Goal: Task Accomplishment & Management: Manage account settings

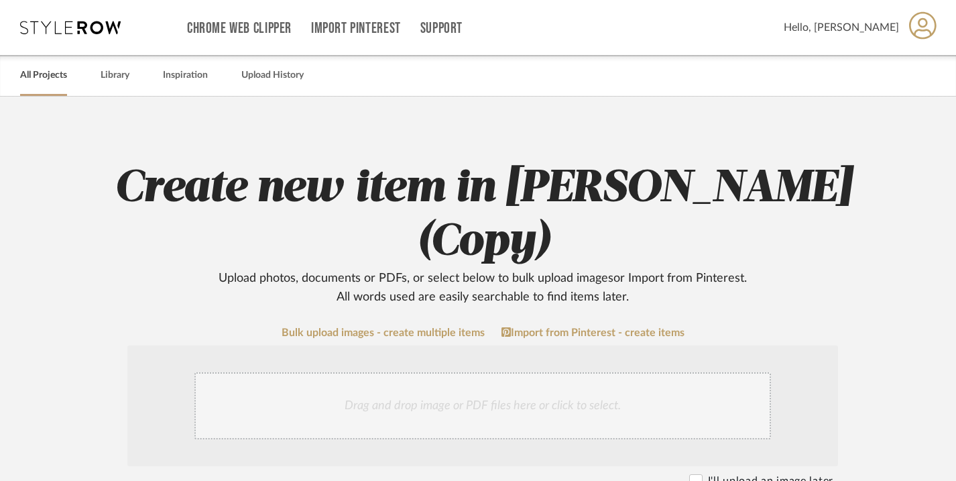
click at [45, 78] on link "All Projects" at bounding box center [43, 75] width 47 height 18
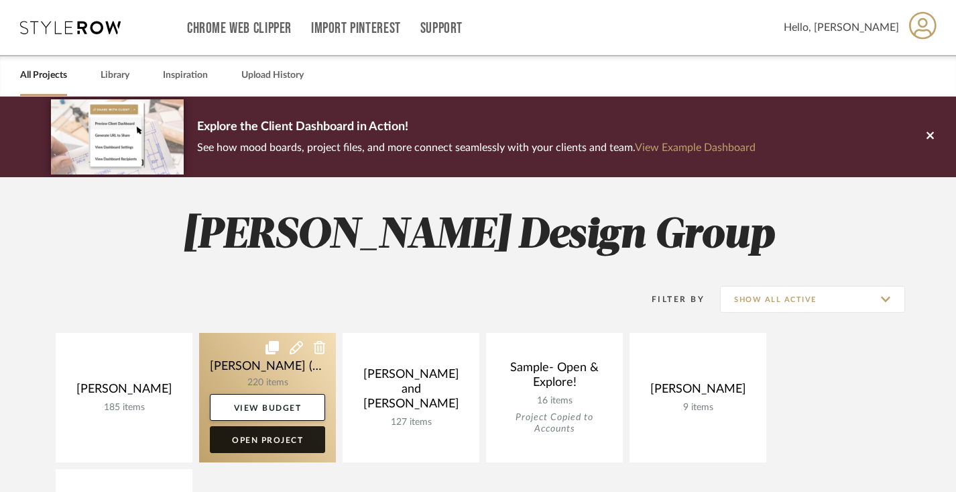
click at [278, 443] on link "Open Project" at bounding box center [267, 439] width 115 height 27
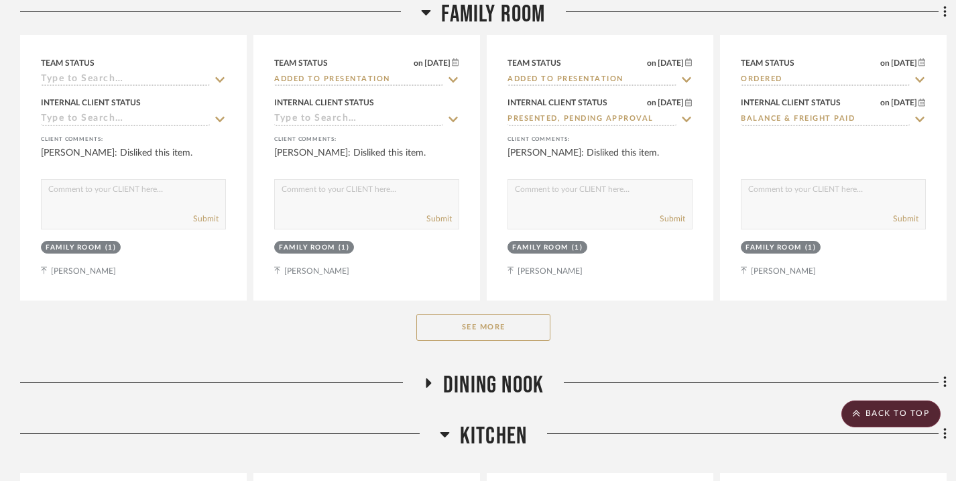
scroll to position [874, 0]
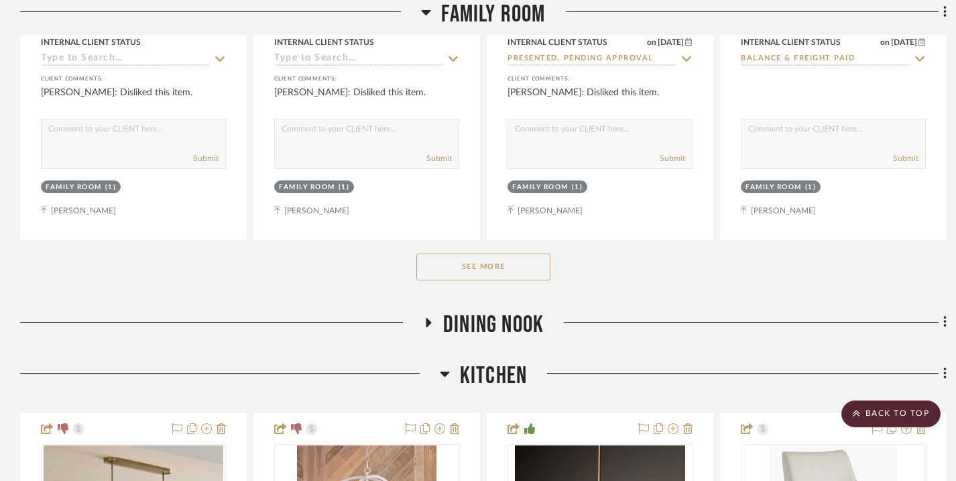
click at [457, 270] on button "See More" at bounding box center [483, 266] width 134 height 27
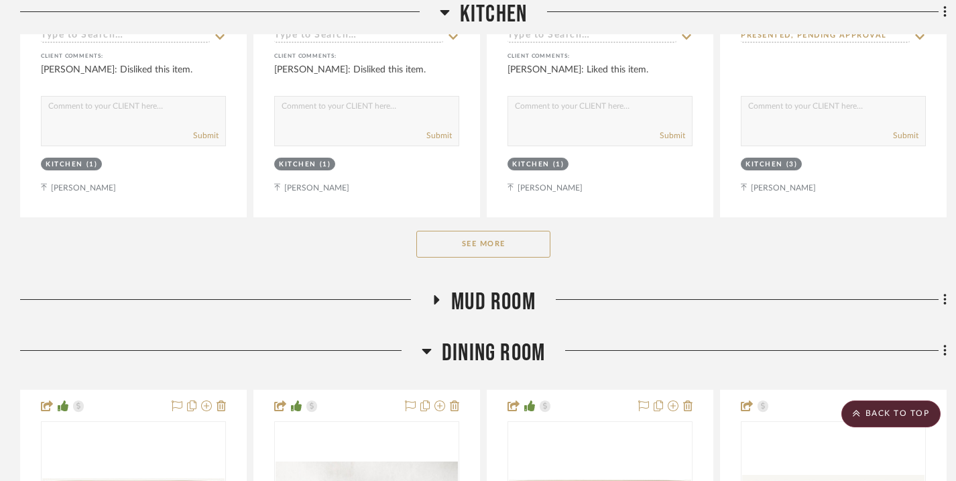
scroll to position [3453, 0]
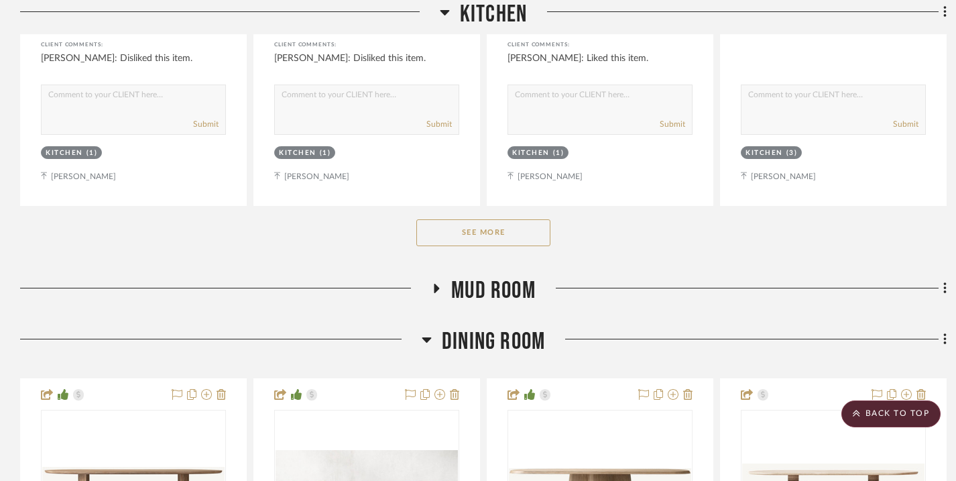
click at [470, 232] on button "See More" at bounding box center [483, 232] width 134 height 27
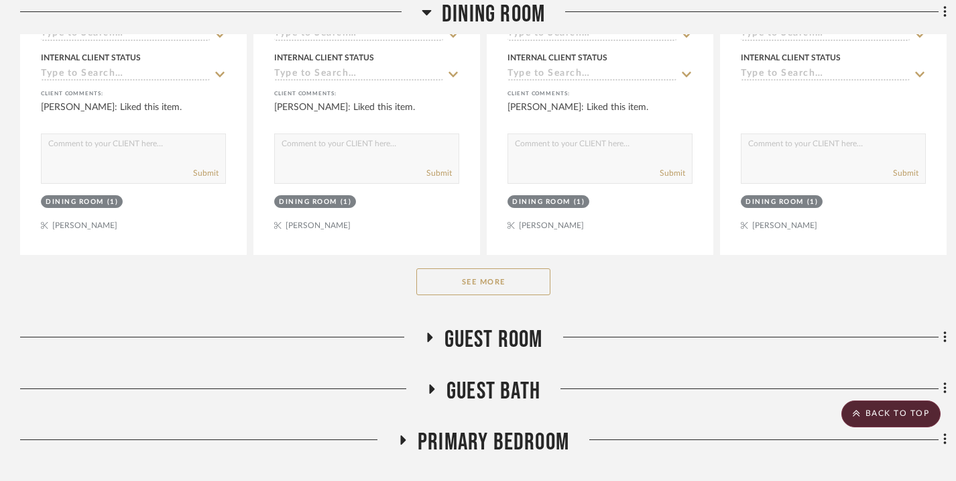
scroll to position [4776, 0]
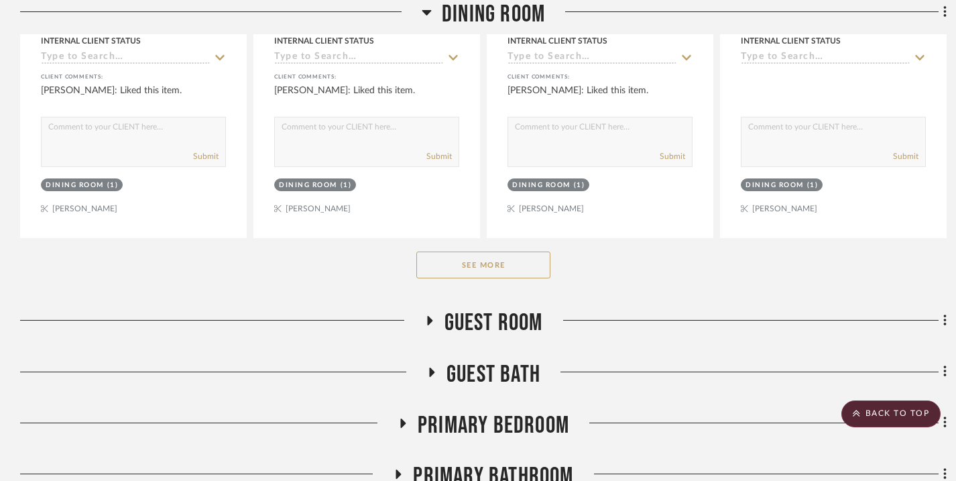
click at [487, 264] on button "See More" at bounding box center [483, 264] width 134 height 27
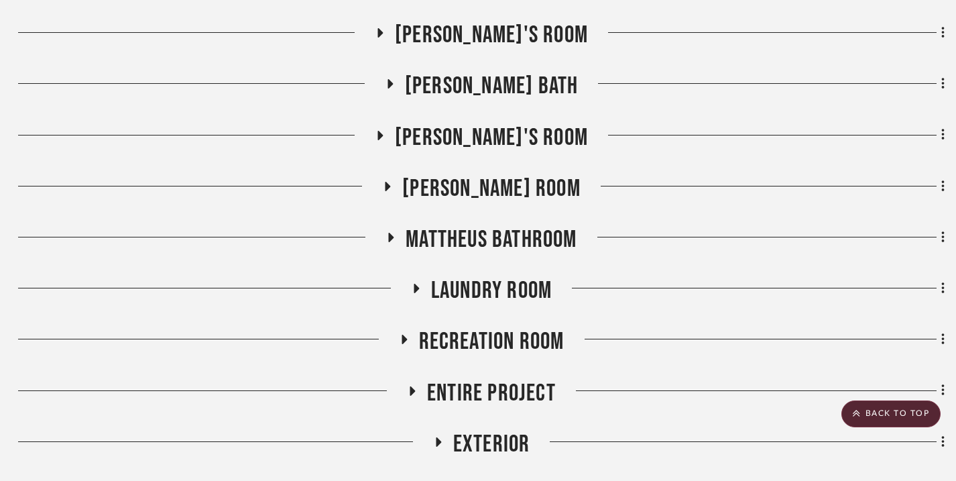
scroll to position [8299, 2]
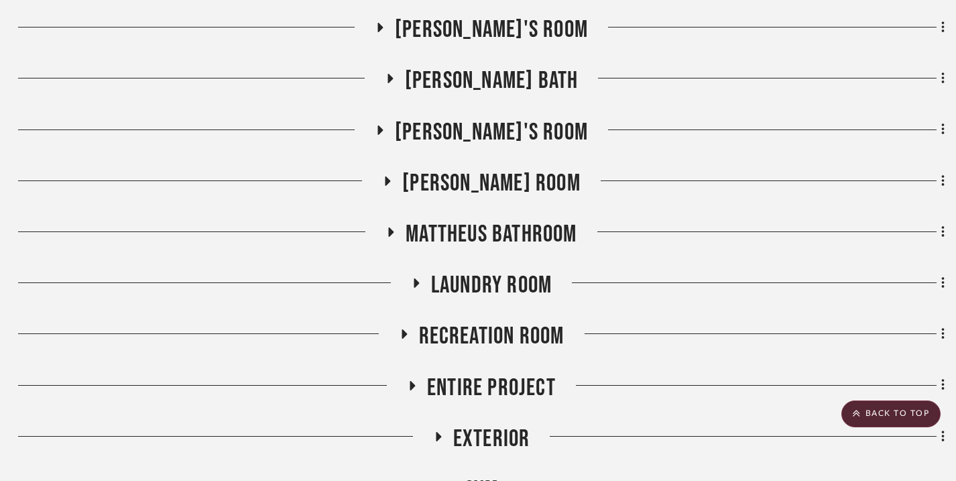
click at [404, 329] on icon at bounding box center [404, 333] width 5 height 9
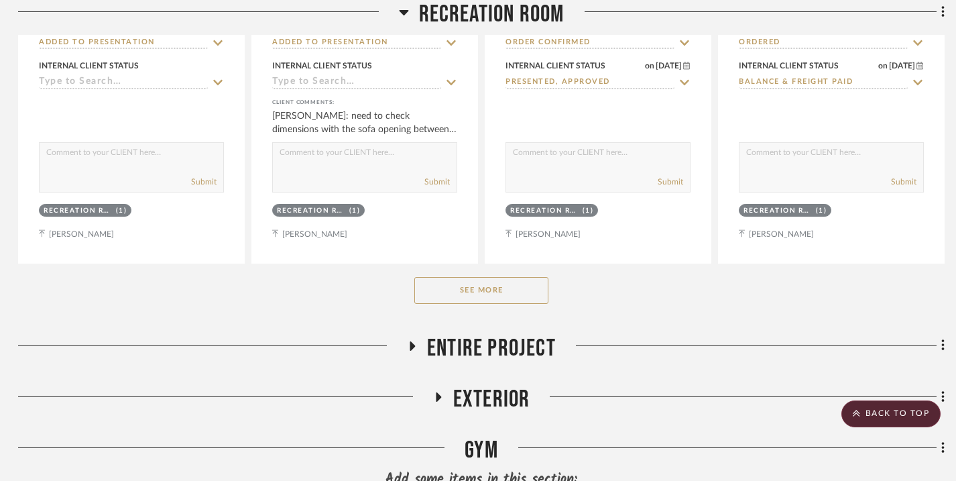
scroll to position [9036, 2]
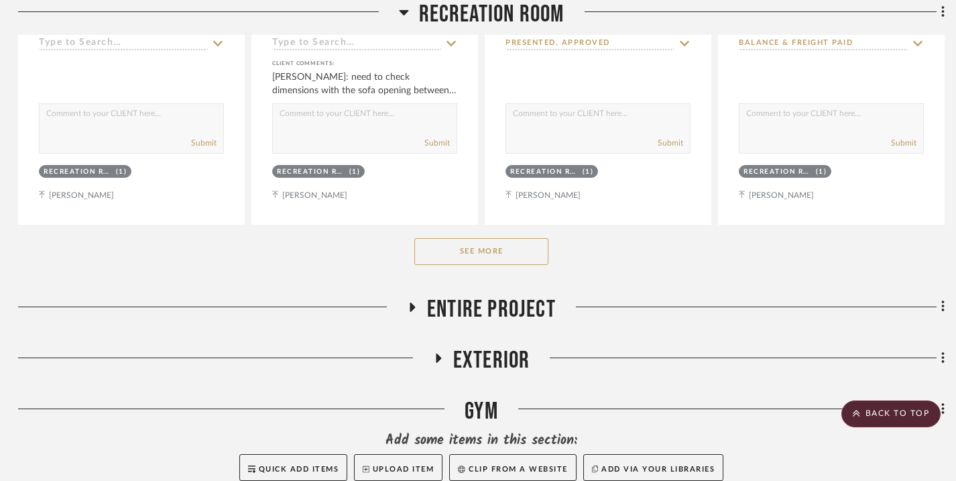
click at [472, 238] on button "See More" at bounding box center [481, 251] width 134 height 27
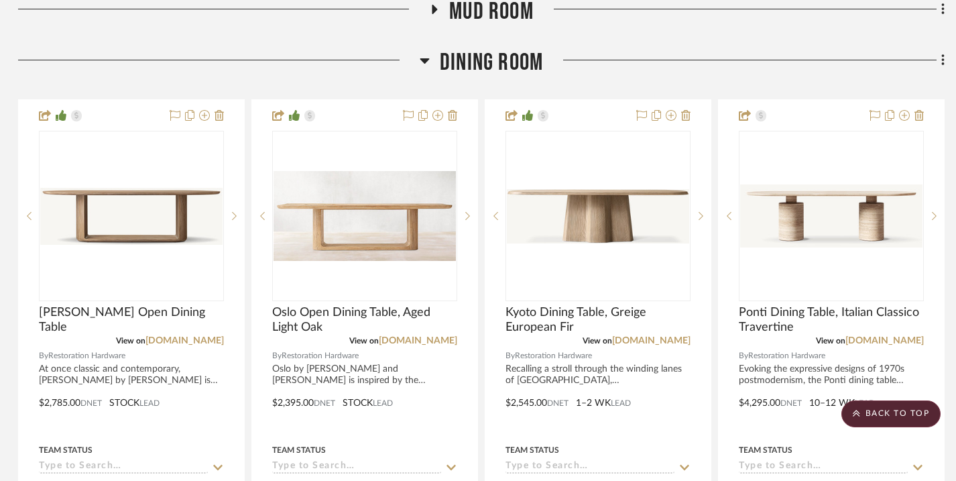
scroll to position [4327, 1]
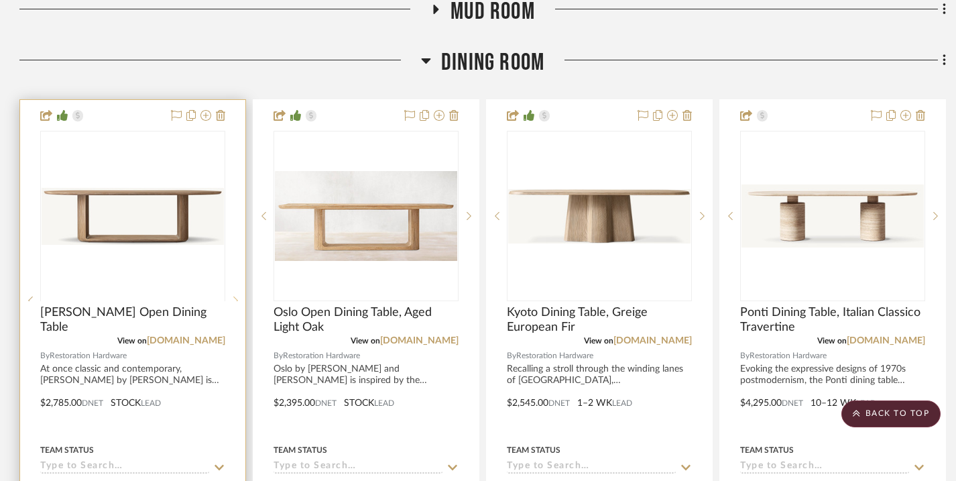
click at [237, 296] on icon at bounding box center [235, 300] width 5 height 9
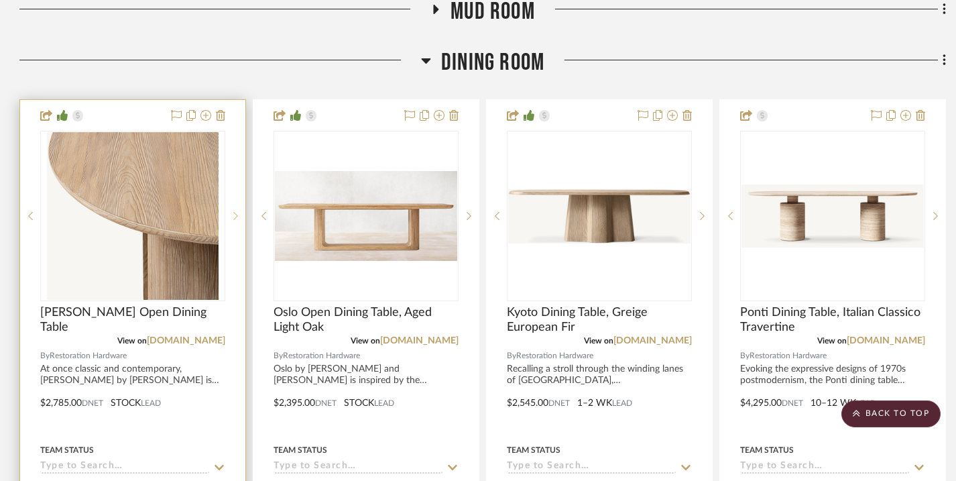
click at [237, 213] on icon at bounding box center [235, 215] width 5 height 9
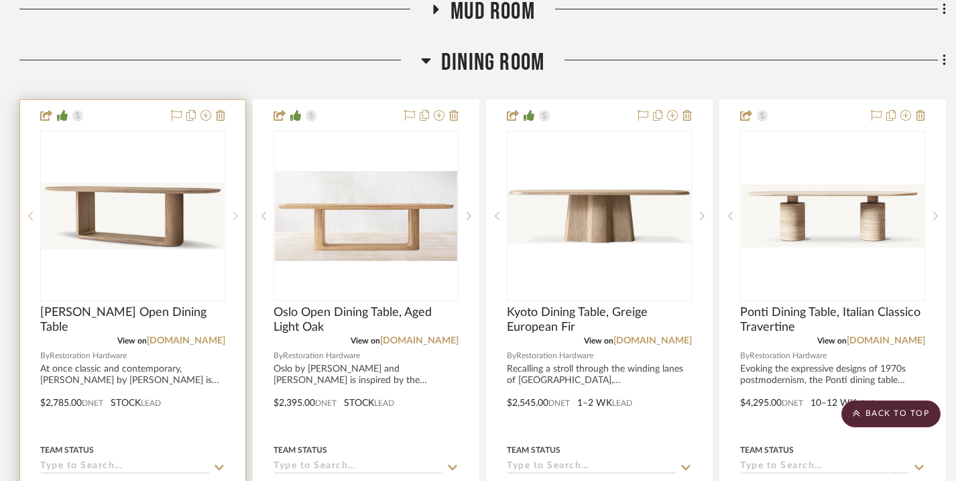
click at [237, 213] on icon at bounding box center [235, 215] width 5 height 9
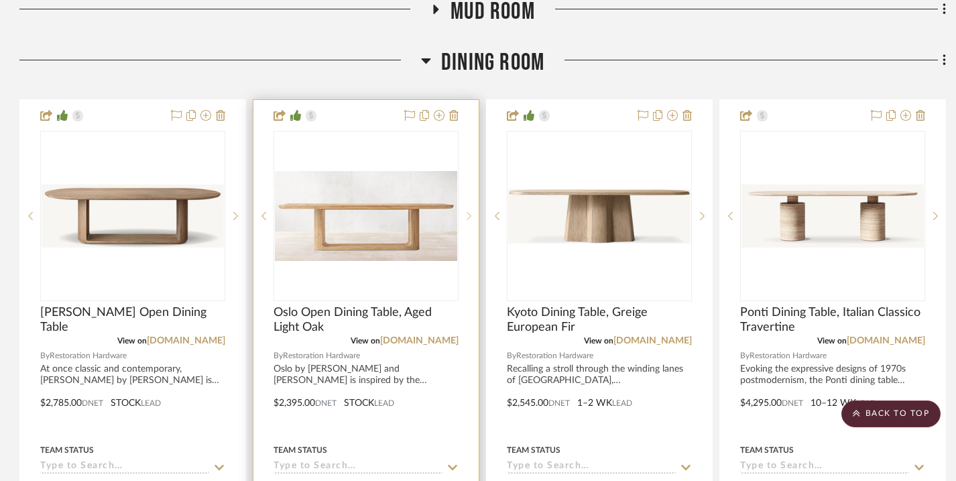
click at [471, 215] on sr-next-btn at bounding box center [469, 215] width 20 height 9
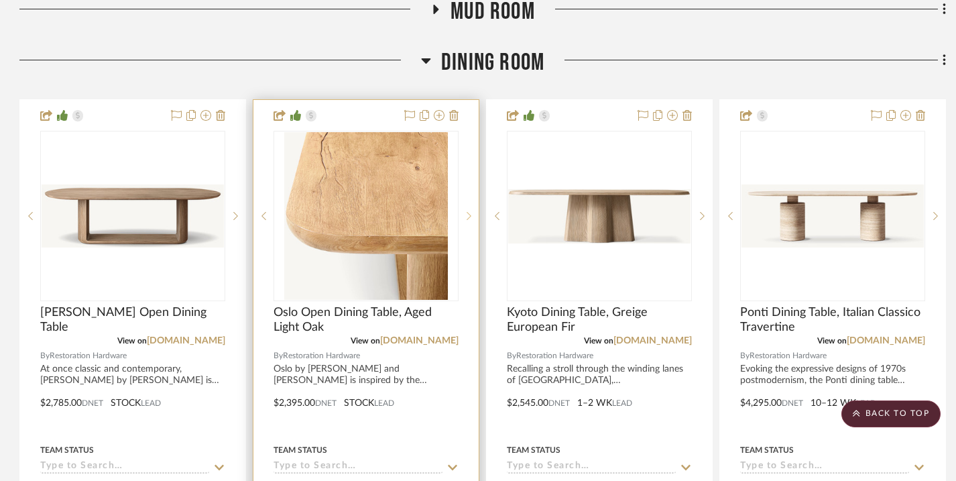
click at [471, 215] on sr-next-btn at bounding box center [469, 215] width 20 height 9
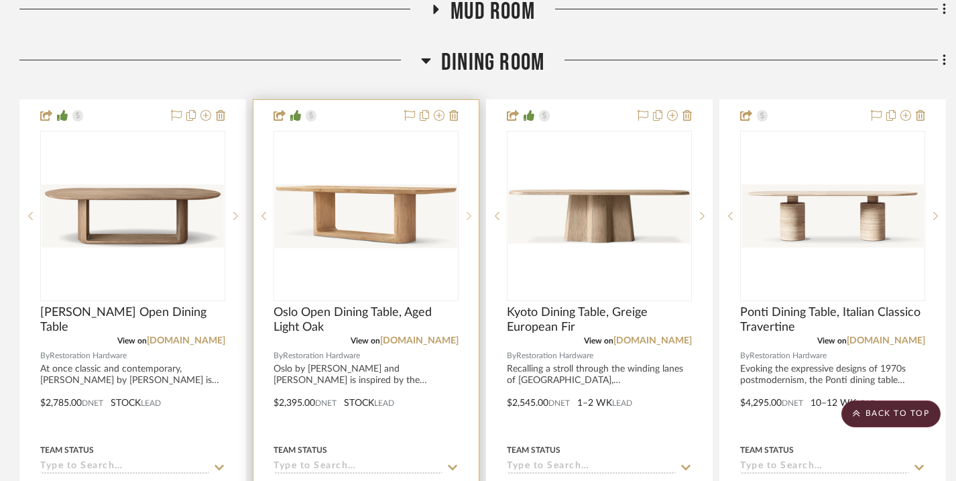
click at [471, 215] on sr-next-btn at bounding box center [469, 215] width 20 height 9
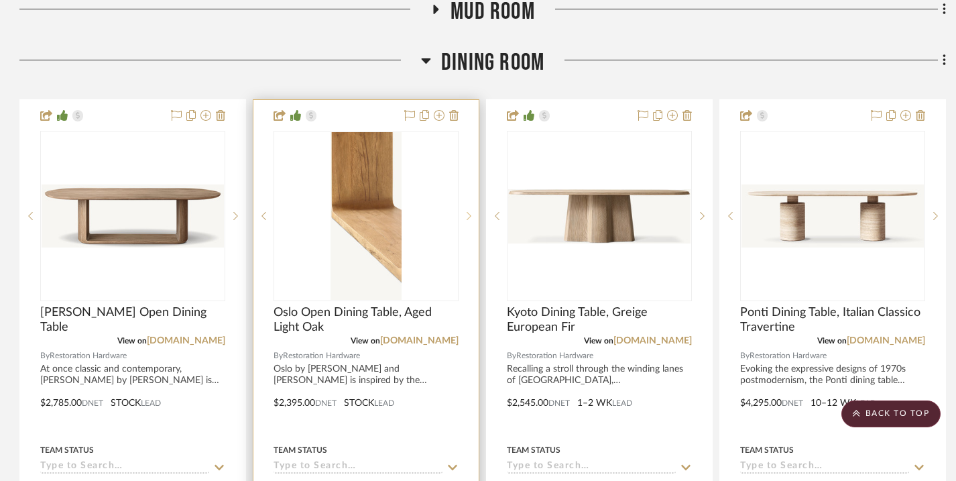
click at [471, 215] on sr-next-btn at bounding box center [469, 215] width 20 height 9
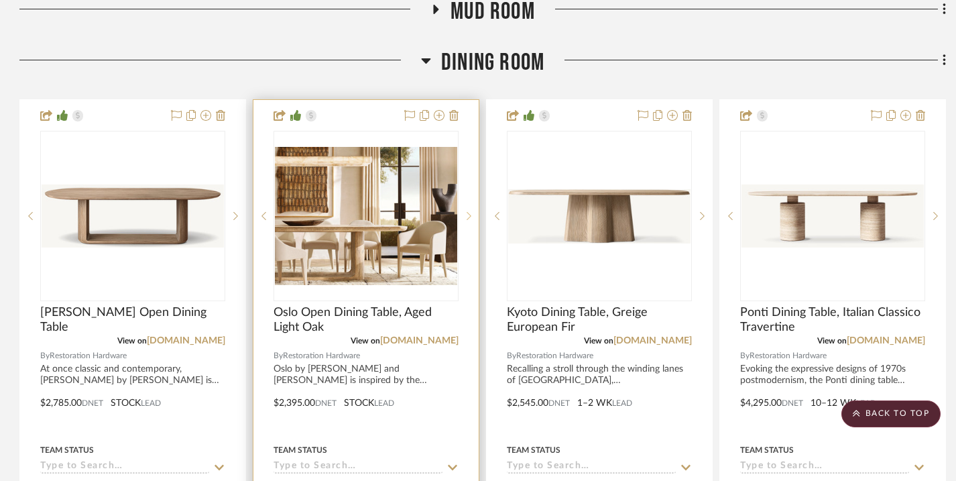
click at [471, 215] on sr-next-btn at bounding box center [469, 215] width 20 height 9
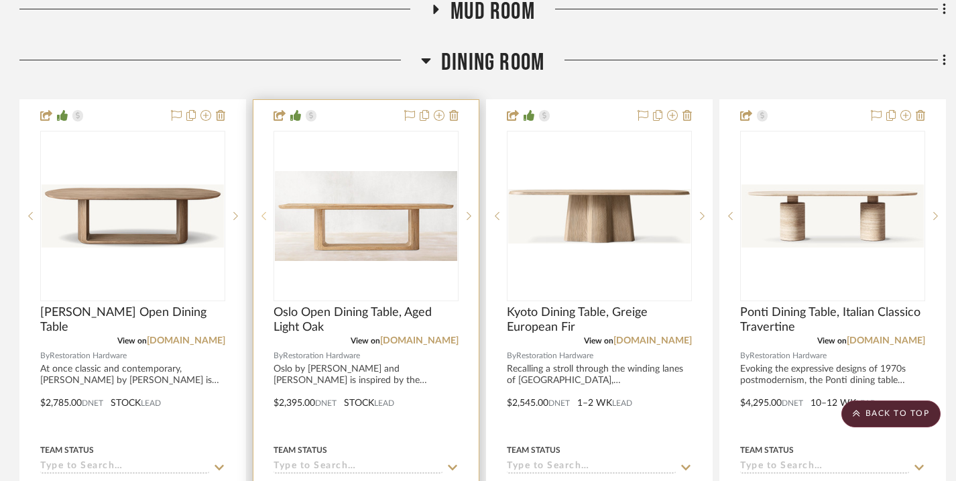
click at [265, 212] on icon at bounding box center [264, 215] width 5 height 9
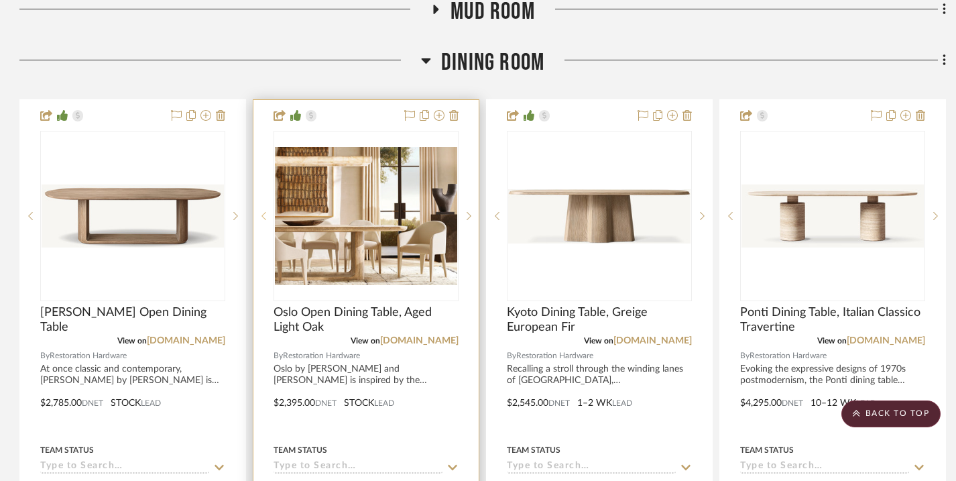
click at [265, 212] on icon at bounding box center [264, 215] width 5 height 9
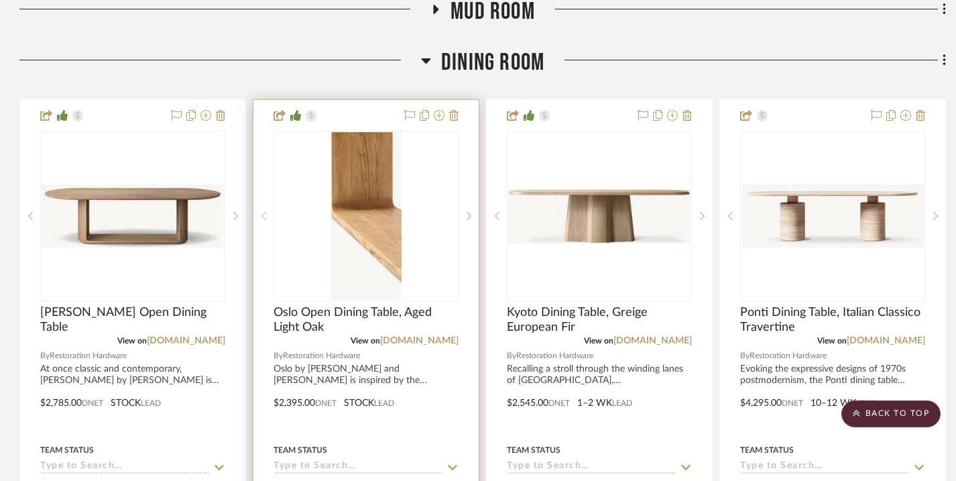
click at [265, 212] on icon at bounding box center [264, 215] width 5 height 9
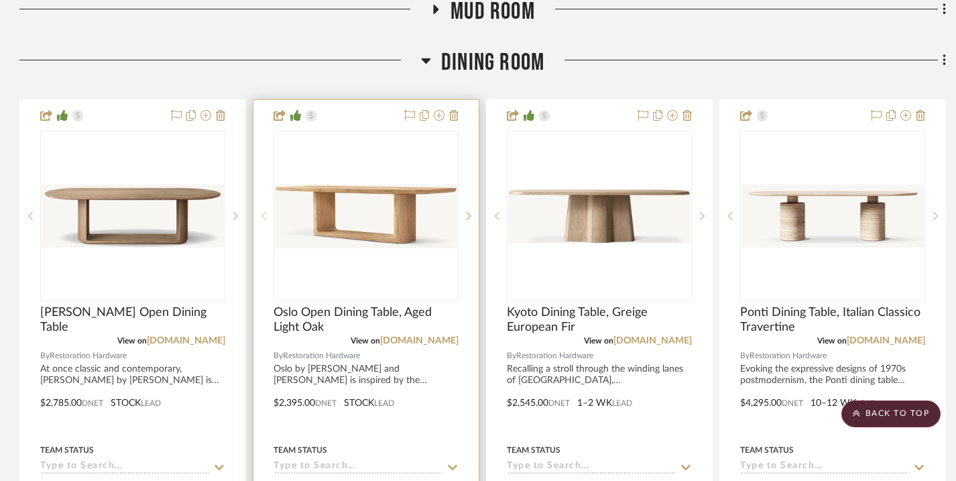
click at [265, 212] on icon at bounding box center [264, 215] width 5 height 9
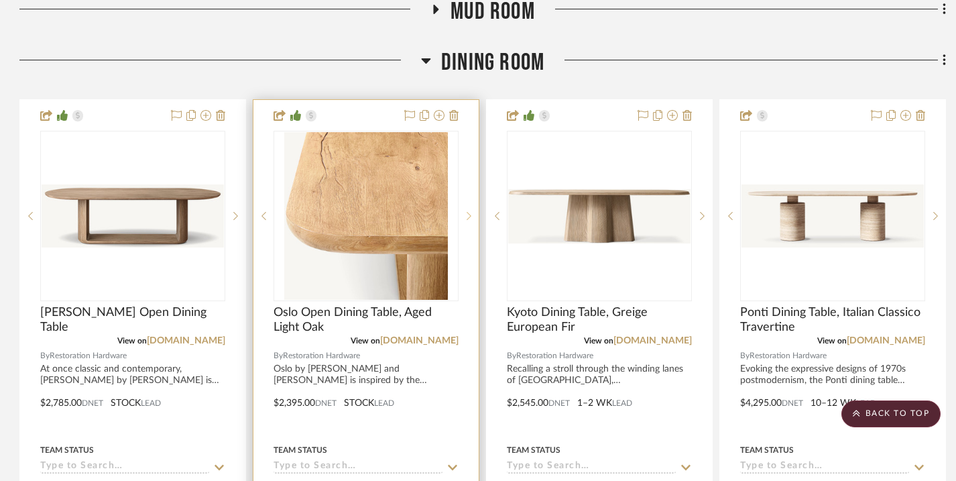
click at [469, 214] on icon at bounding box center [469, 215] width 5 height 9
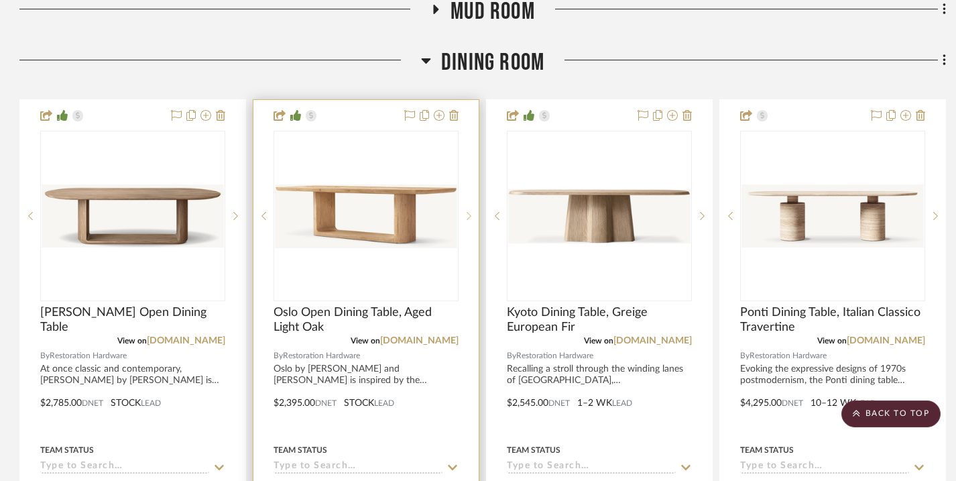
click at [469, 214] on icon at bounding box center [469, 215] width 5 height 9
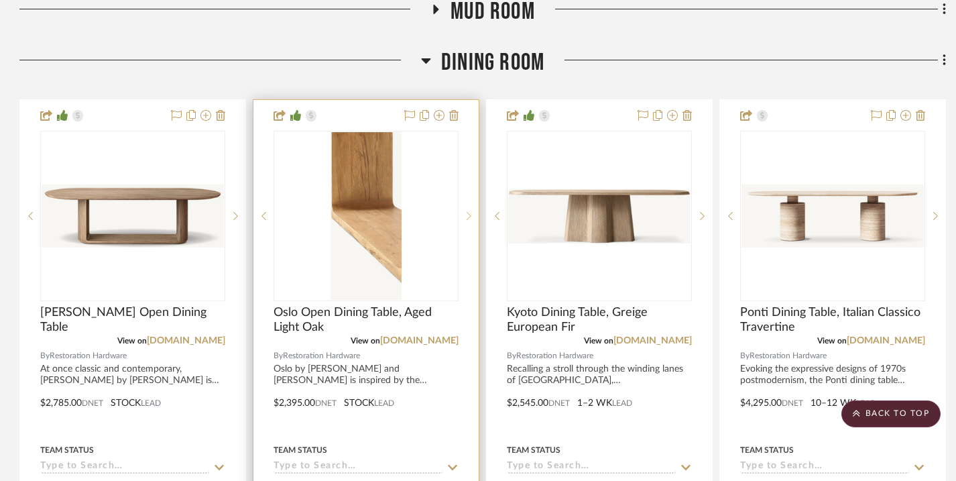
click at [469, 214] on icon at bounding box center [469, 215] width 5 height 9
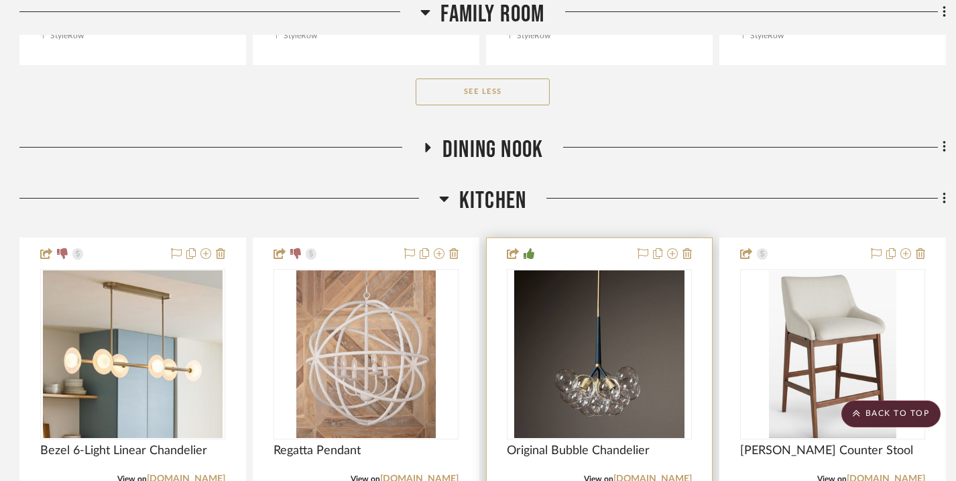
scroll to position [2887, 1]
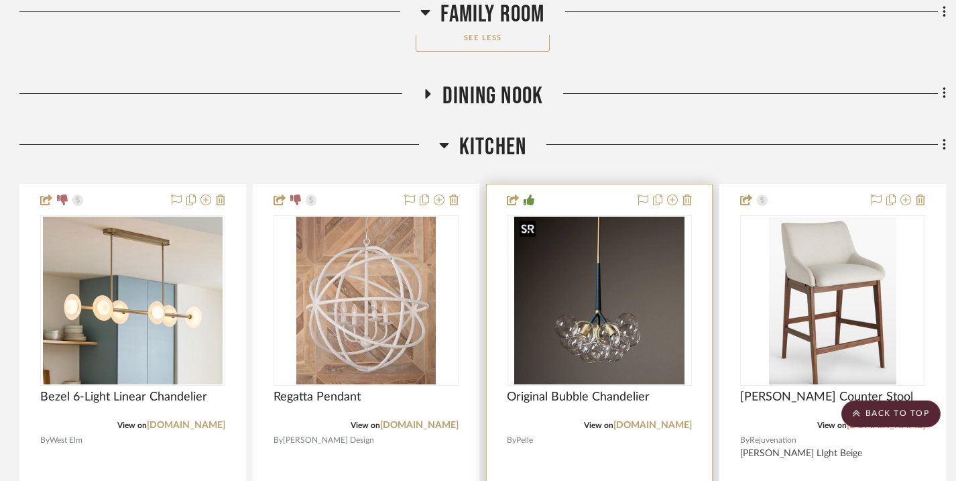
click at [618, 310] on img "0" at bounding box center [599, 301] width 170 height 168
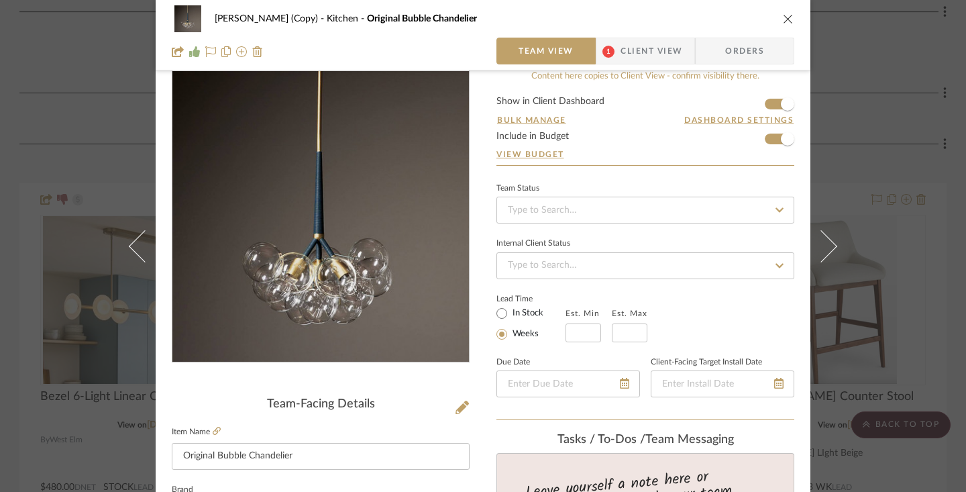
scroll to position [0, 0]
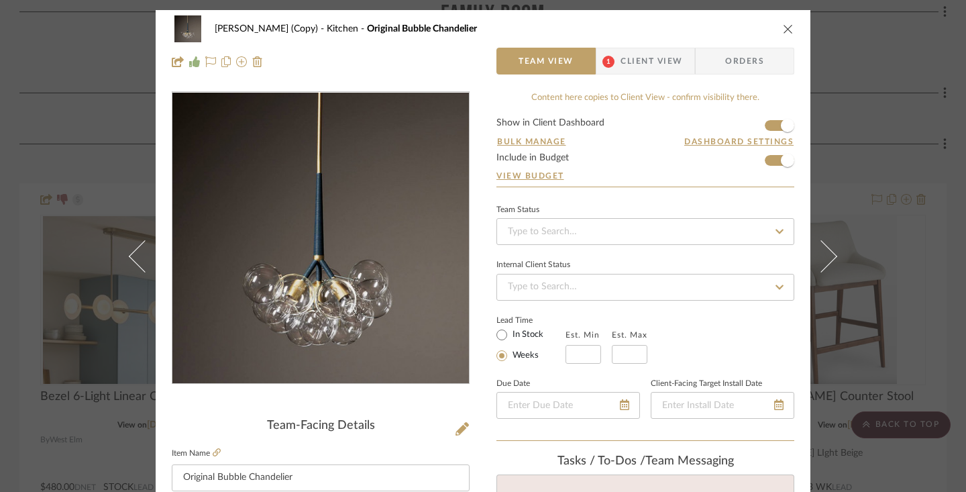
click at [783, 26] on icon "close" at bounding box center [788, 28] width 11 height 11
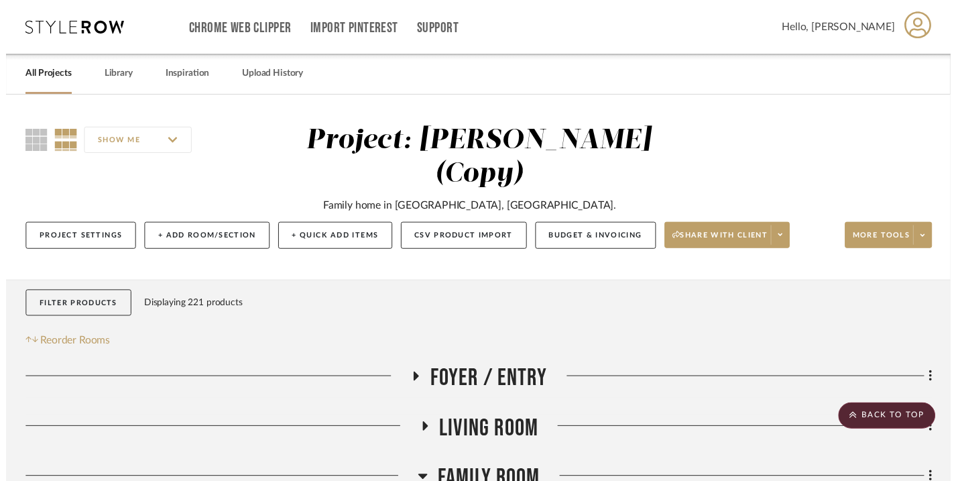
scroll to position [2887, 1]
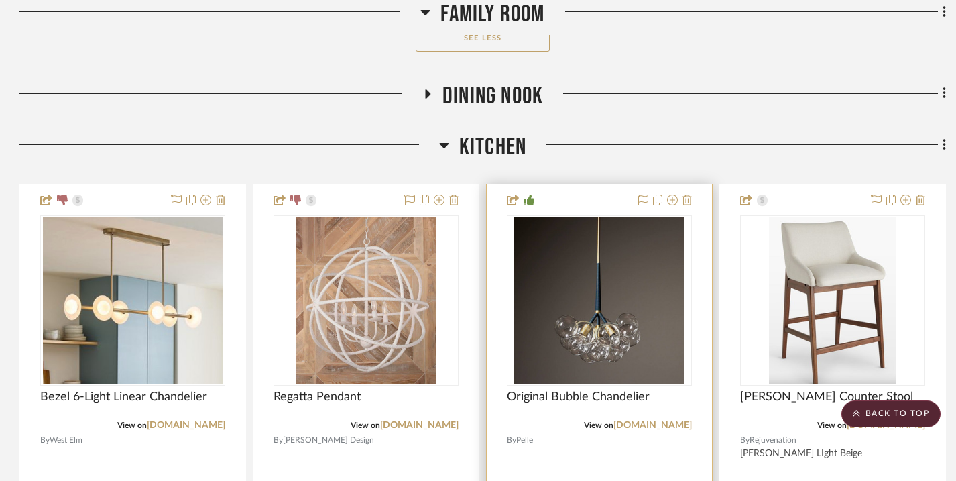
click at [581, 267] on img "0" at bounding box center [599, 301] width 170 height 168
click at [0, 0] on div at bounding box center [0, 0] width 0 height 0
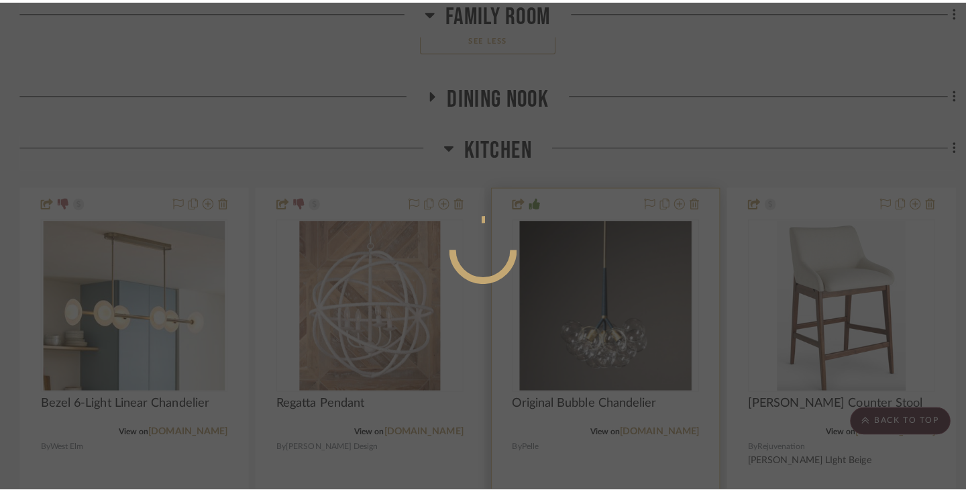
scroll to position [0, 0]
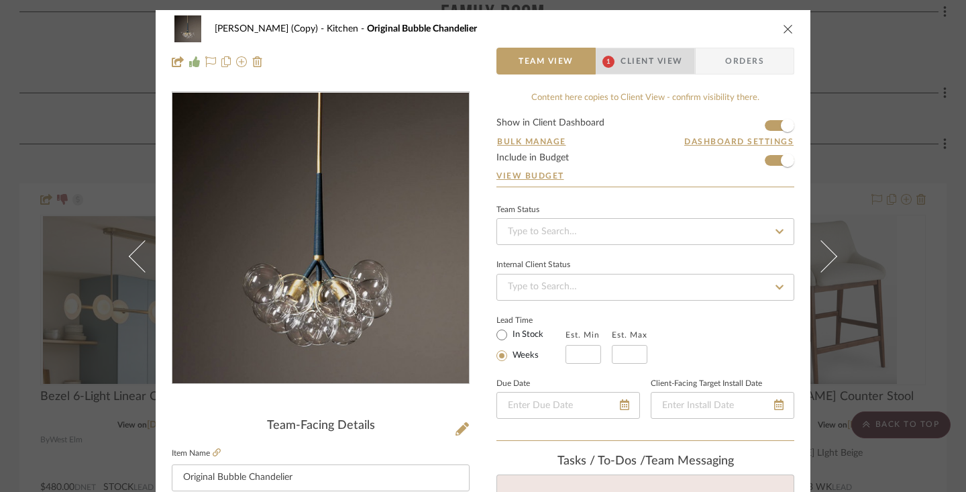
click at [663, 54] on span "Client View" at bounding box center [651, 61] width 62 height 27
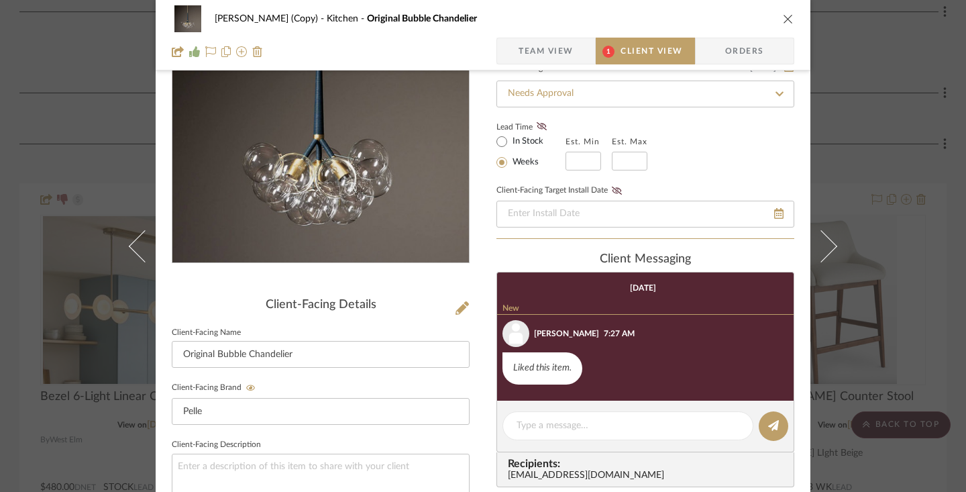
scroll to position [123, 0]
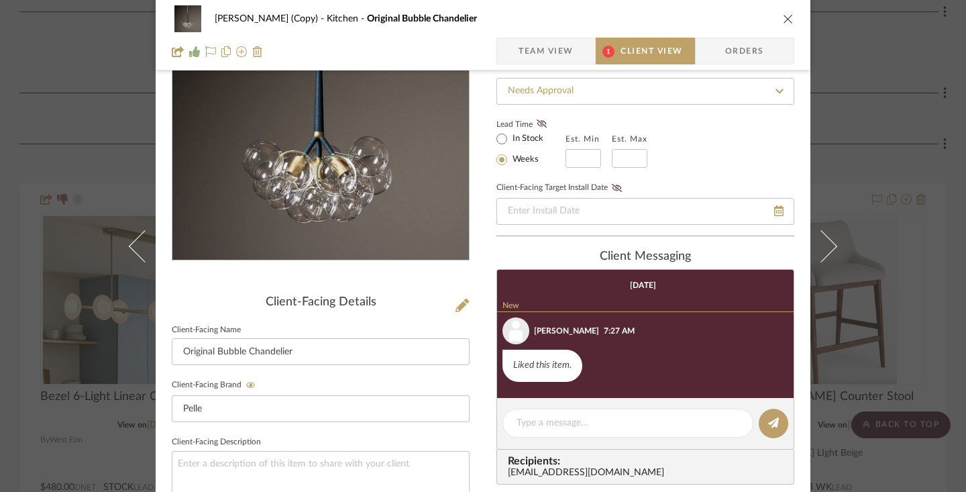
click at [786, 19] on icon "close" at bounding box center [788, 18] width 11 height 11
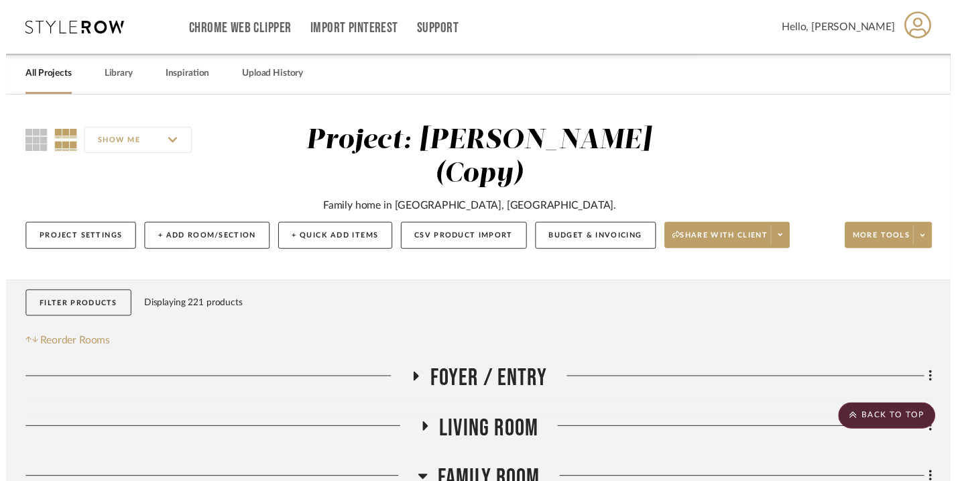
scroll to position [2887, 1]
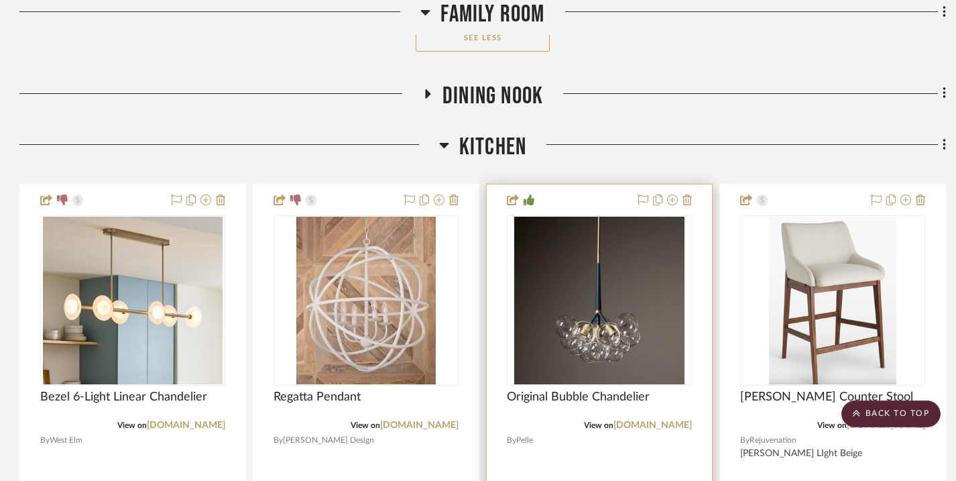
click at [637, 289] on img "0" at bounding box center [599, 301] width 170 height 168
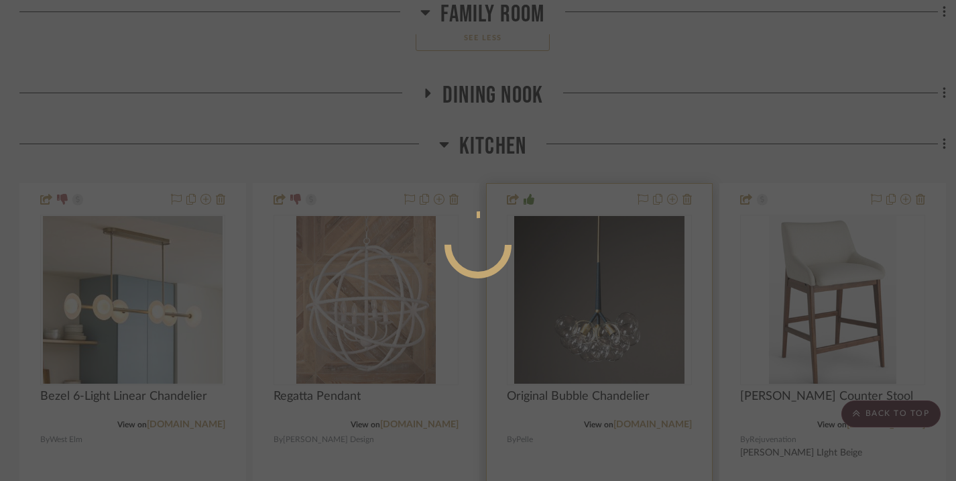
click at [637, 289] on div at bounding box center [478, 240] width 956 height 481
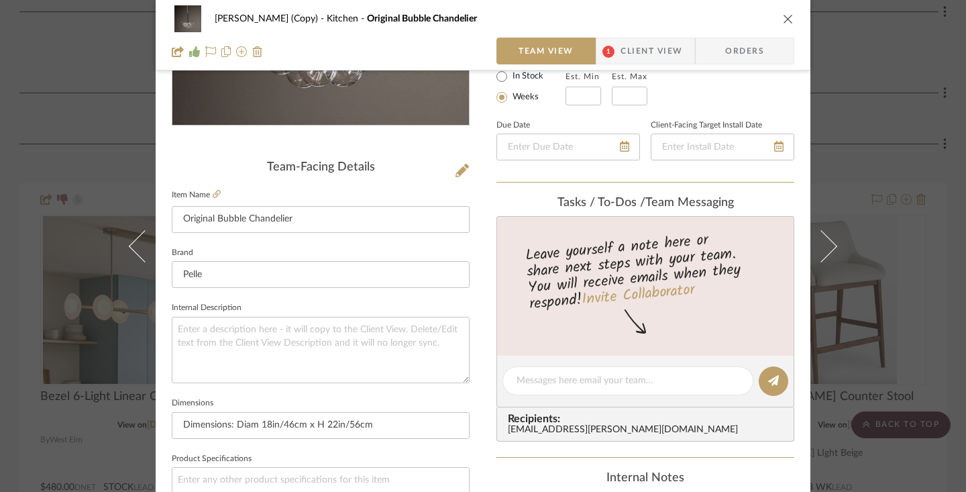
scroll to position [262, 0]
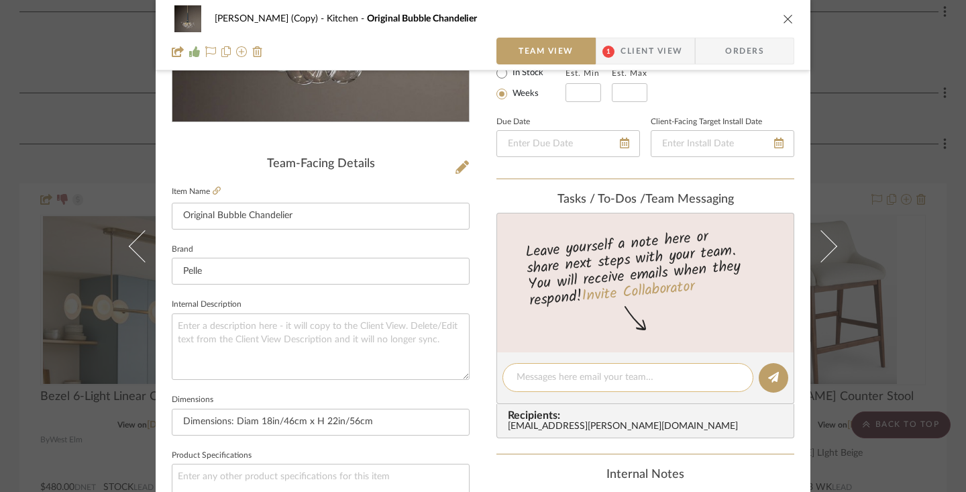
click at [606, 376] on textarea at bounding box center [627, 377] width 223 height 14
type textarea "I am getting a quote for this from the vendor."
click at [772, 382] on icon at bounding box center [773, 377] width 11 height 11
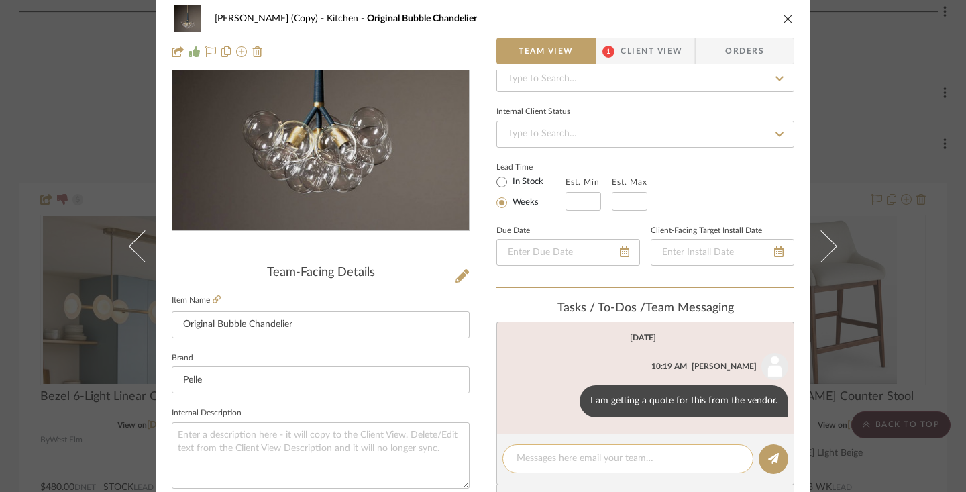
scroll to position [0, 0]
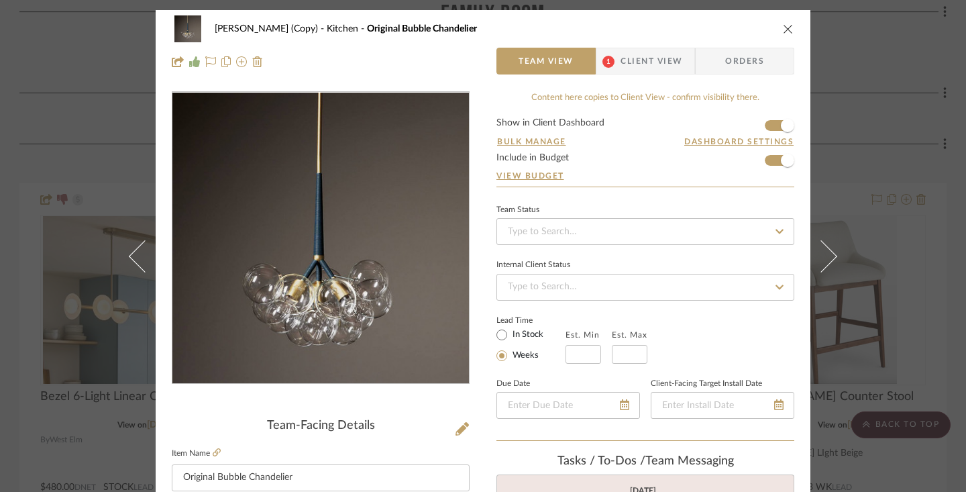
click at [784, 27] on icon "close" at bounding box center [788, 28] width 11 height 11
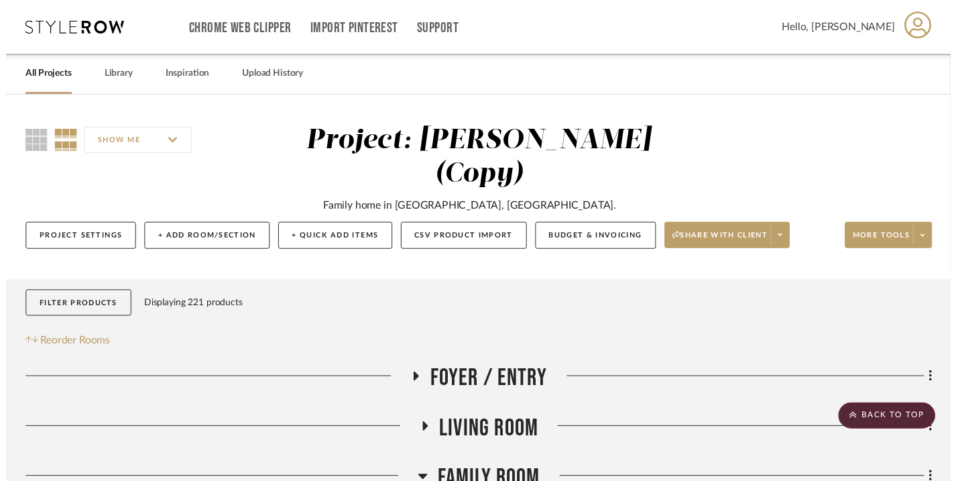
scroll to position [2887, 1]
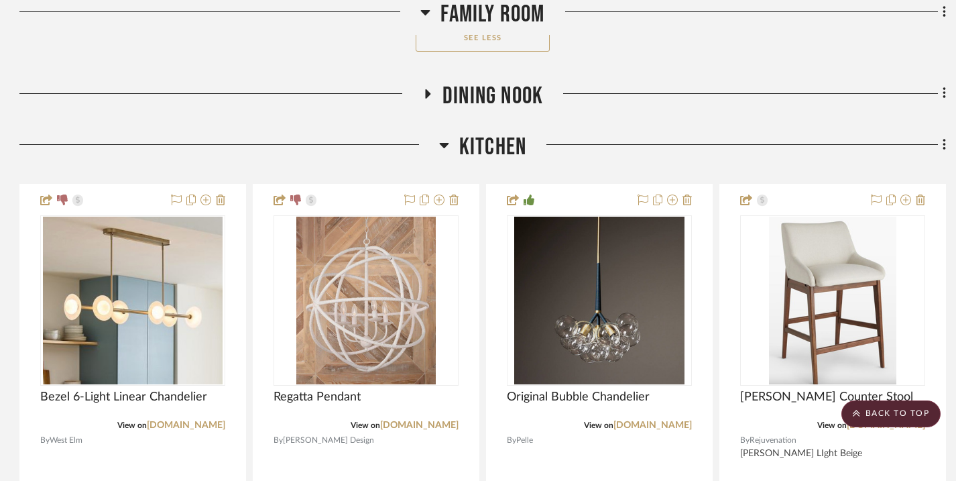
click at [446, 137] on icon at bounding box center [444, 145] width 10 height 16
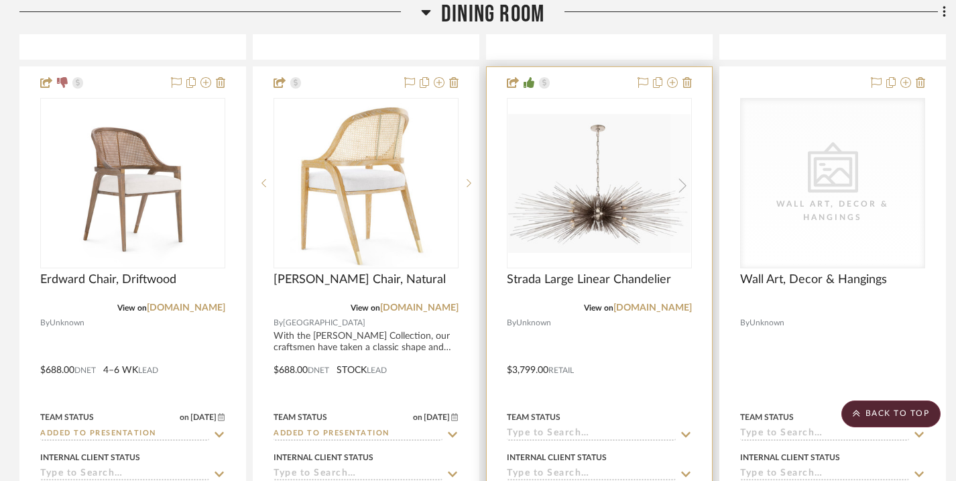
scroll to position [5501, 1]
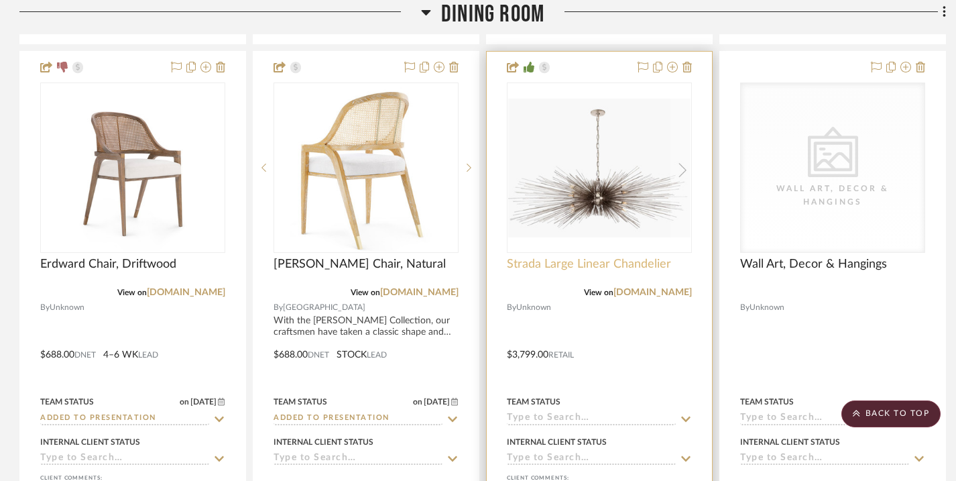
click at [620, 259] on span "Strada Large Linear Chandelier" at bounding box center [589, 264] width 164 height 15
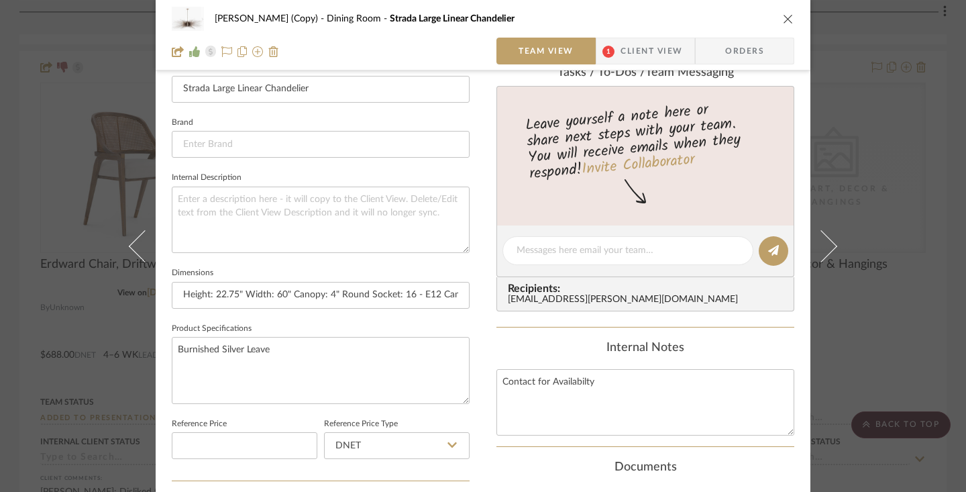
scroll to position [392, 0]
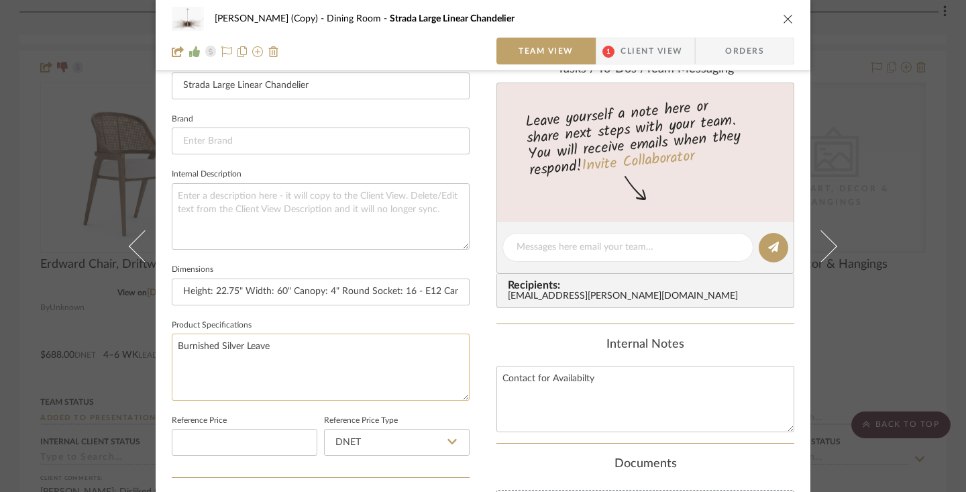
click at [281, 350] on textarea "Burnished Silver Leave" at bounding box center [321, 366] width 298 height 66
type textarea "Burnished Silver Leaf"
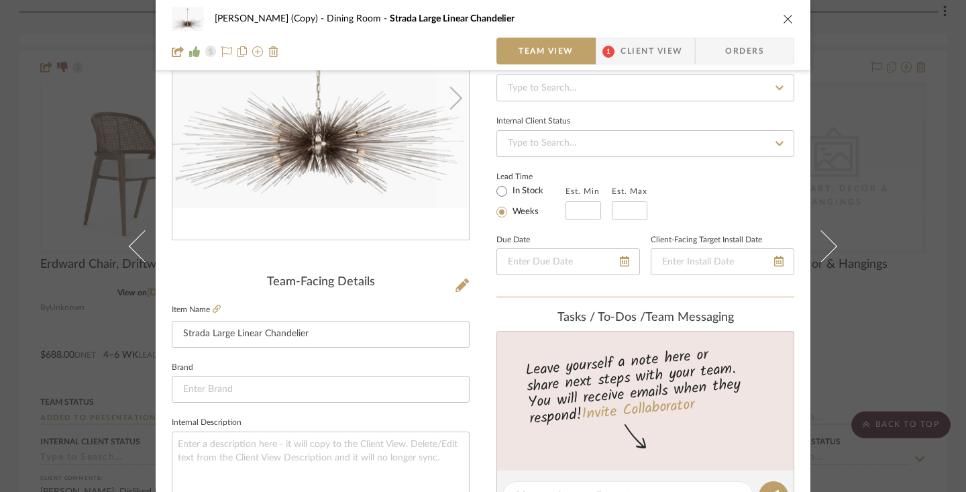
scroll to position [0, 0]
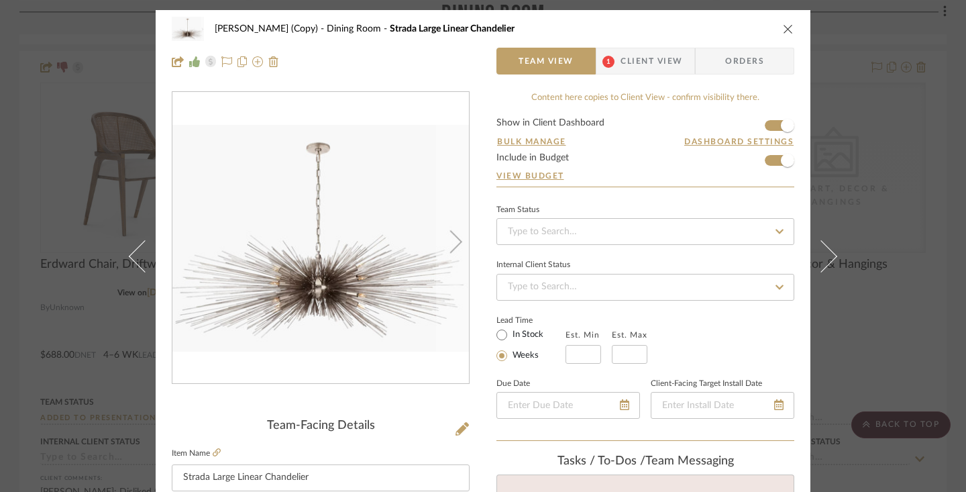
click at [783, 26] on icon "close" at bounding box center [788, 28] width 11 height 11
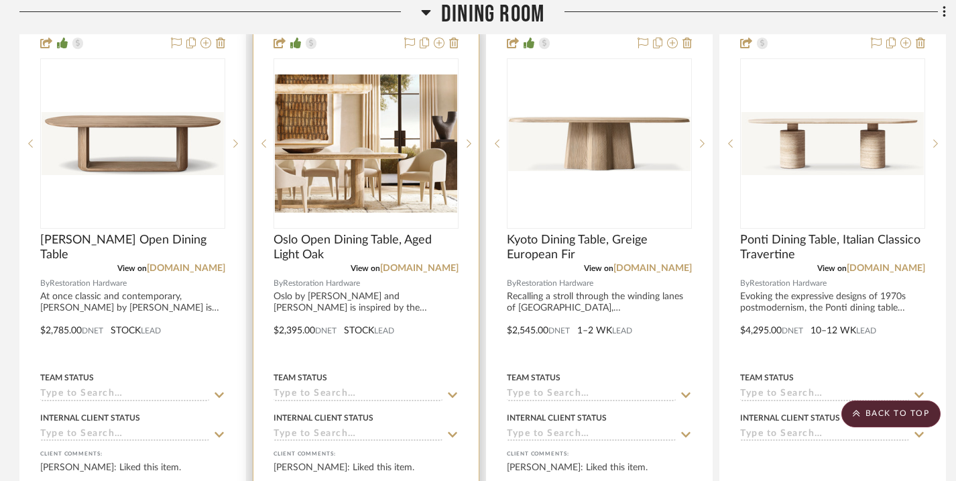
scroll to position [3156, 1]
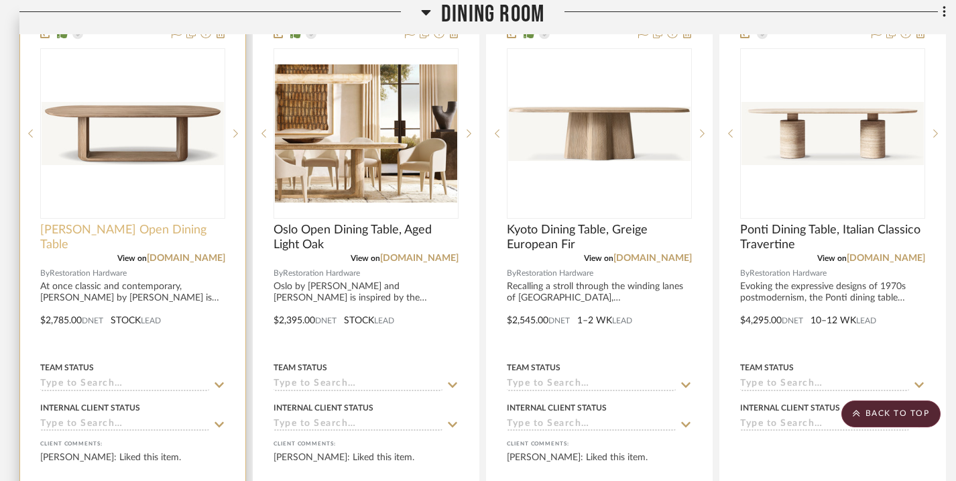
click at [139, 229] on span "[PERSON_NAME] Open Dining Table" at bounding box center [132, 238] width 185 height 30
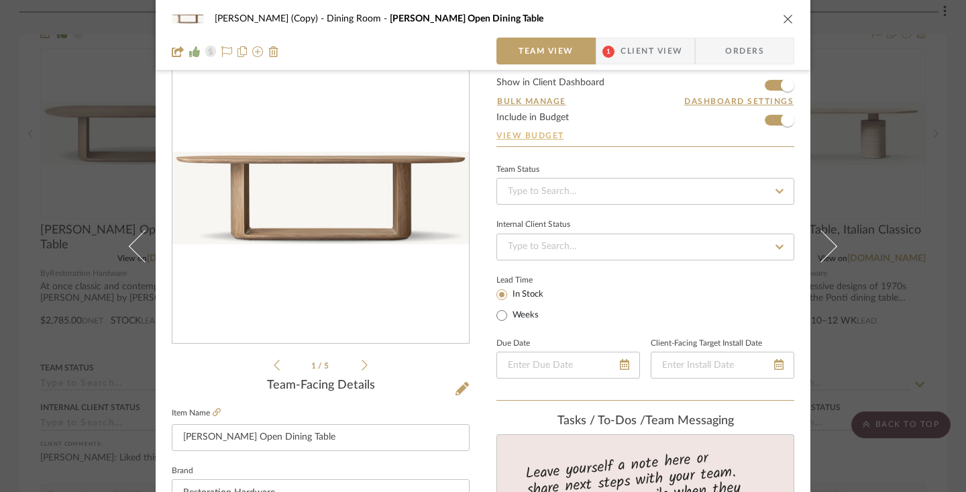
scroll to position [0, 0]
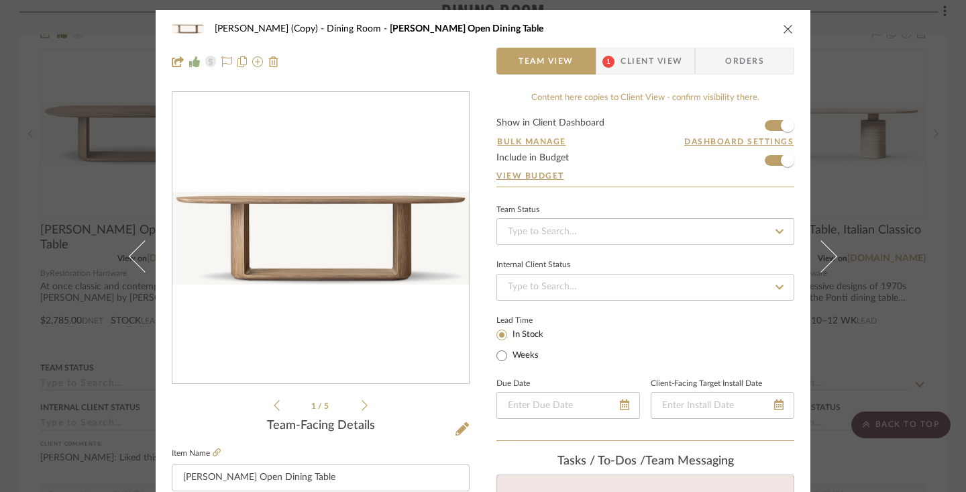
click at [648, 59] on span "Client View" at bounding box center [651, 61] width 62 height 27
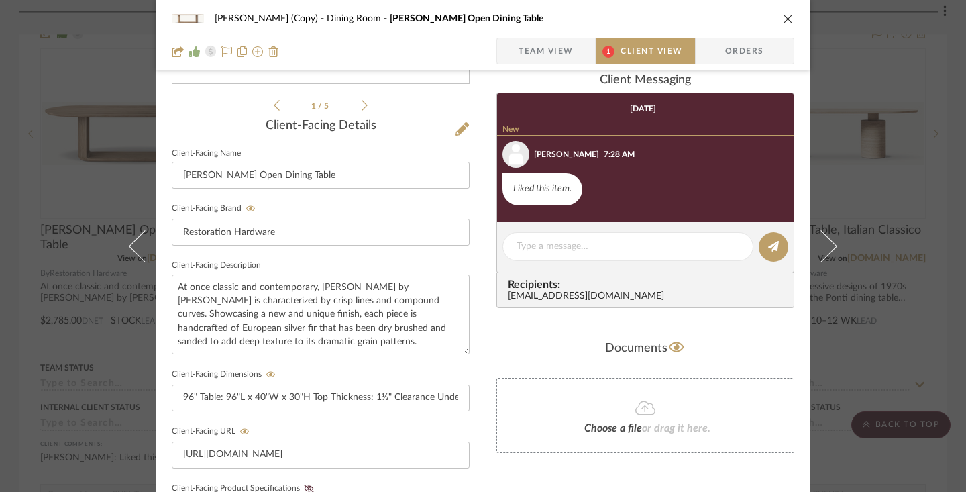
scroll to position [303, 0]
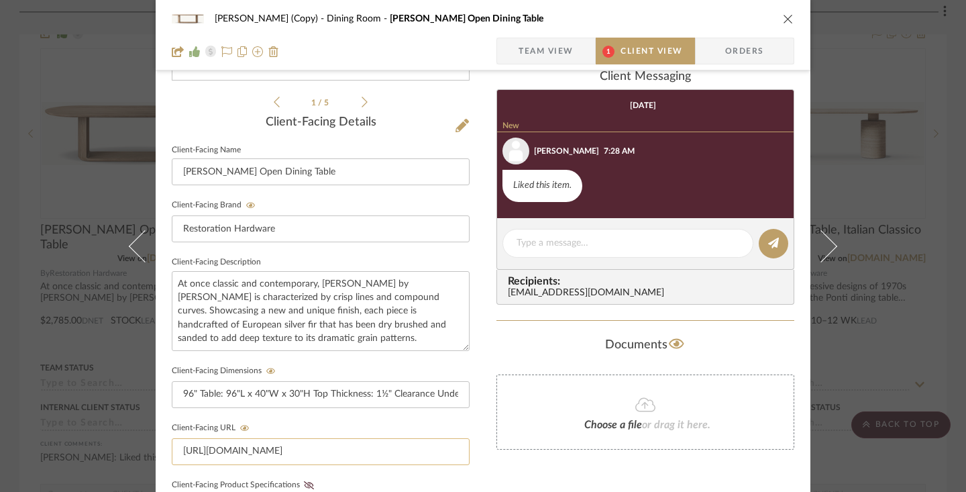
click at [355, 454] on input "[URL][DOMAIN_NAME]" at bounding box center [321, 451] width 298 height 27
click at [365, 448] on input "[URL][DOMAIN_NAME]" at bounding box center [321, 451] width 298 height 27
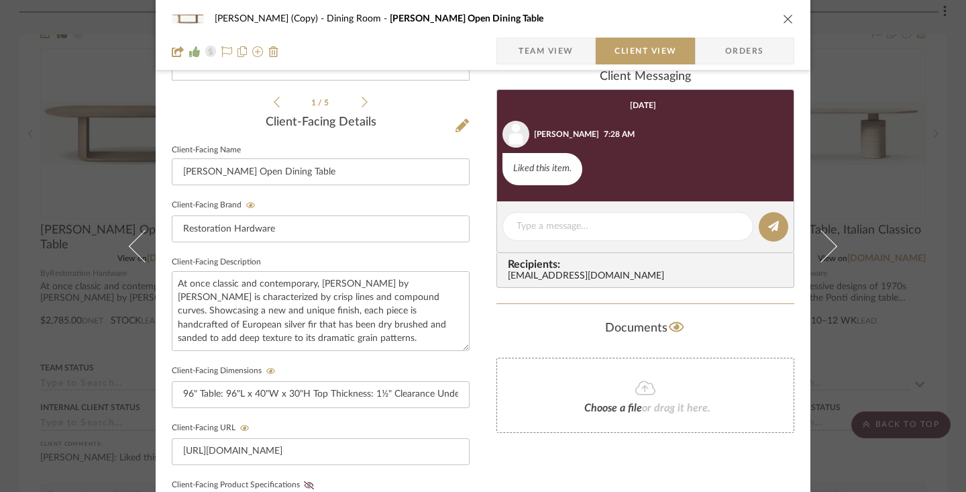
click at [783, 17] on icon "close" at bounding box center [788, 18] width 11 height 11
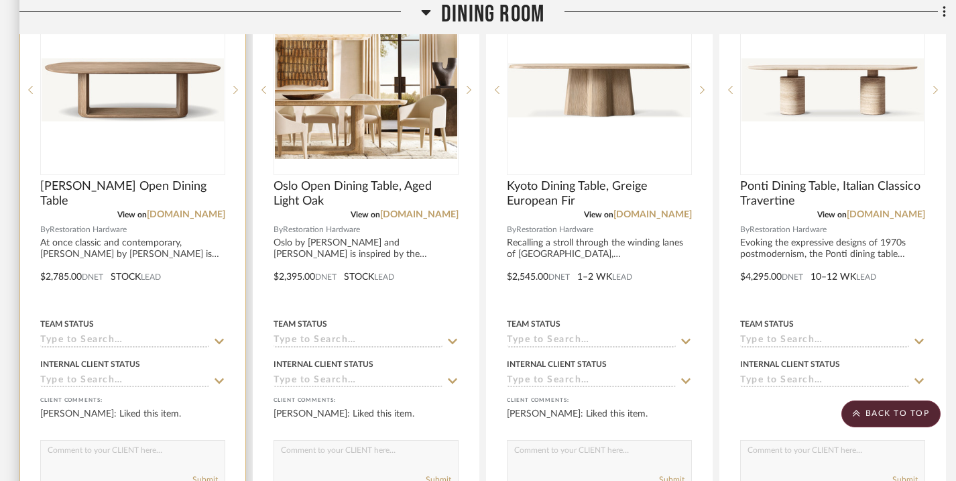
scroll to position [3200, 1]
click at [135, 186] on span "[PERSON_NAME] Open Dining Table" at bounding box center [132, 193] width 185 height 30
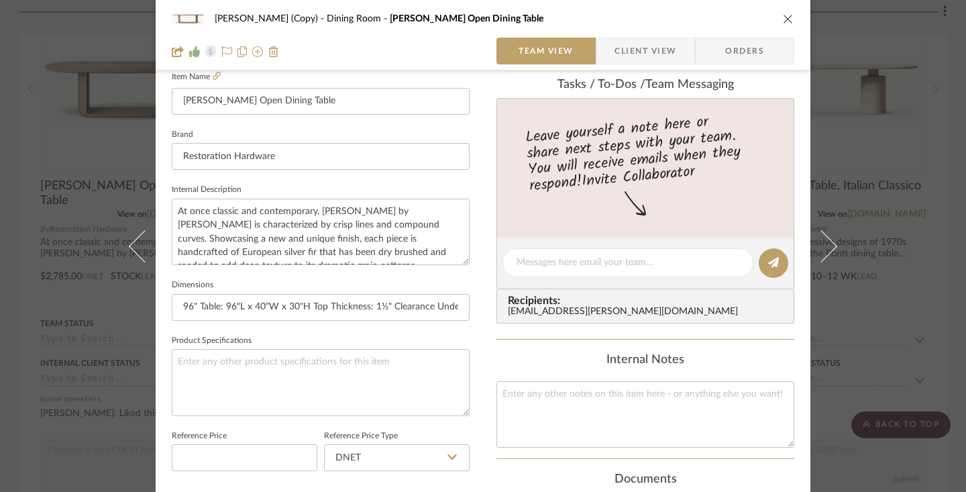
scroll to position [0, 0]
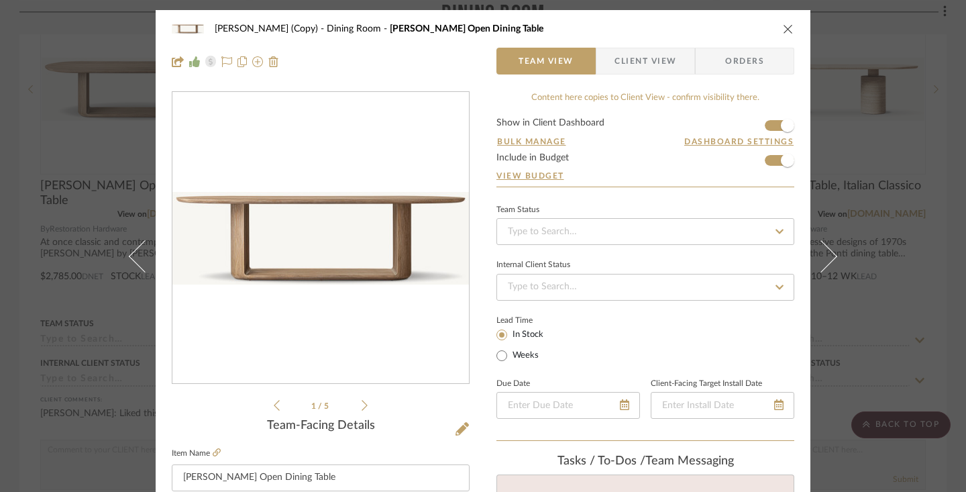
click at [642, 60] on span "Client View" at bounding box center [645, 61] width 62 height 27
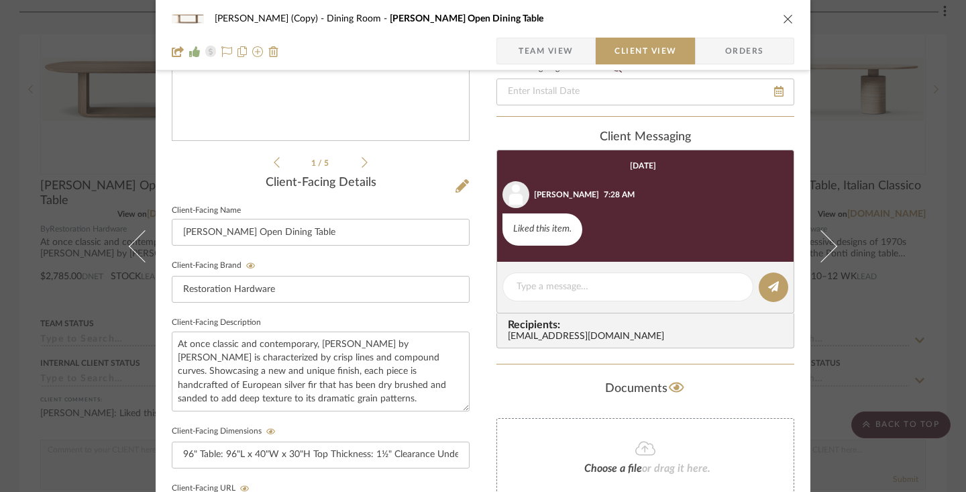
scroll to position [269, 0]
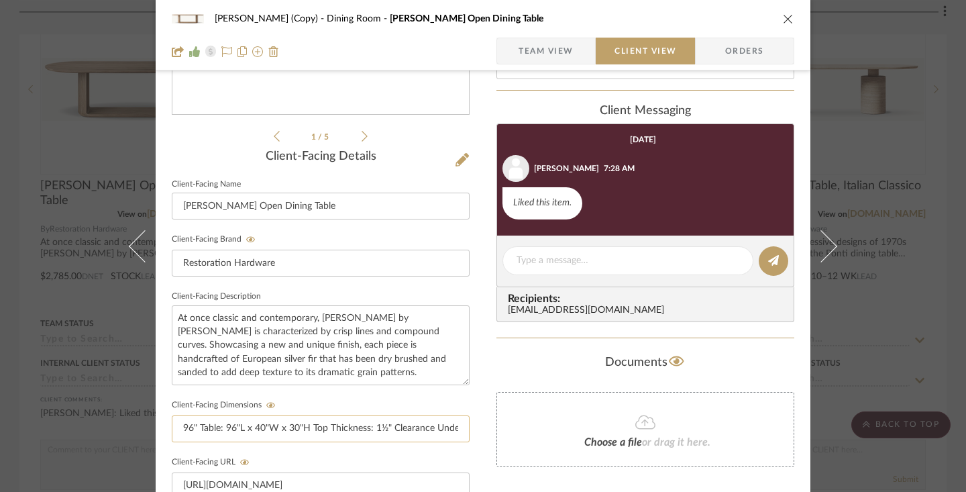
click at [359, 429] on input "96" Table: 96"L x 40"W x 30"H Top Thickness: 1½" Clearance Under Tabletop: 28½"…" at bounding box center [321, 428] width 298 height 27
click at [359, 428] on input "96" Table: 96"L x 40"W x 30"H Top Thickness: 1½" Clearance Under Tabletop: 28½"…" at bounding box center [321, 428] width 298 height 27
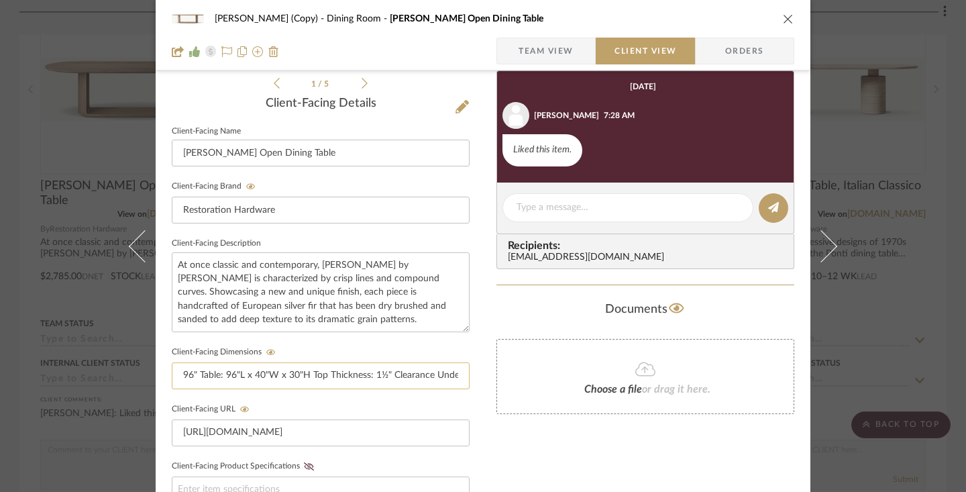
scroll to position [358, 0]
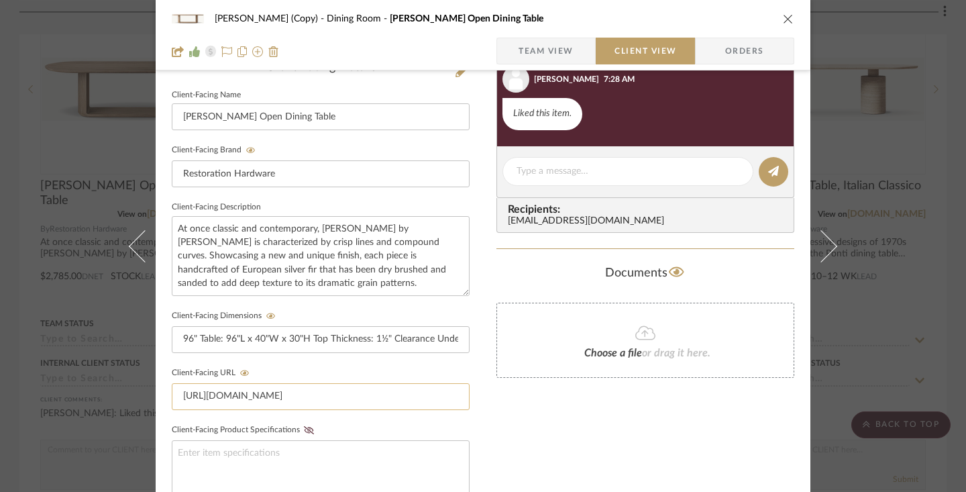
click at [325, 394] on input "[URL][DOMAIN_NAME]" at bounding box center [321, 396] width 298 height 27
